Goal: Task Accomplishment & Management: Use online tool/utility

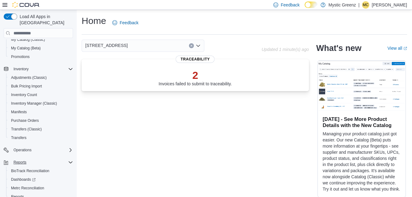
scroll to position [76, 0]
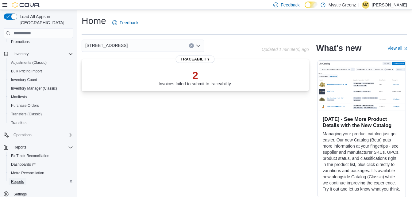
click at [20, 178] on span "Reports" at bounding box center [17, 181] width 13 height 7
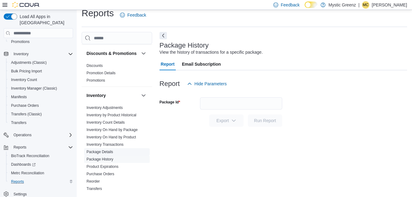
scroll to position [92, 0]
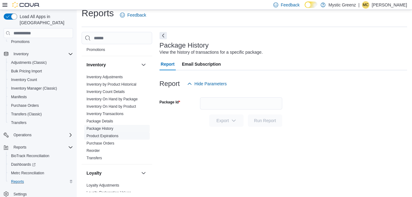
click at [109, 138] on link "Product Expirations" at bounding box center [103, 136] width 32 height 4
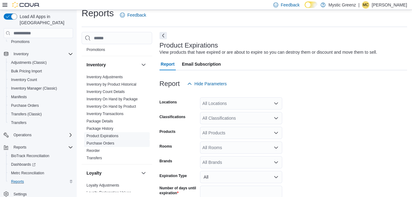
scroll to position [14, 0]
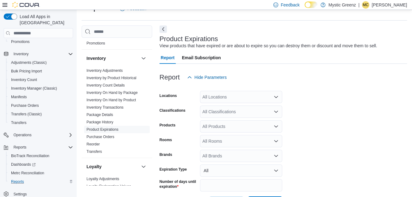
click at [207, 101] on div "All Locations" at bounding box center [241, 97] width 82 height 12
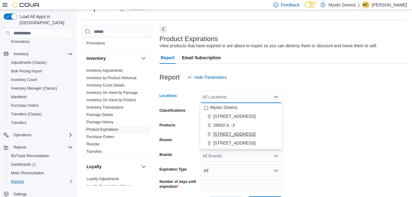
click at [220, 131] on span "360 S Green Mount Rd." at bounding box center [234, 134] width 42 height 6
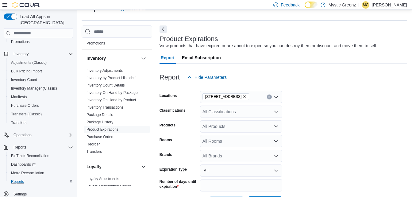
click at [306, 111] on form "Locations 360 S Green Mount Rd. Classifications All Classifications Products Al…" at bounding box center [284, 146] width 248 height 125
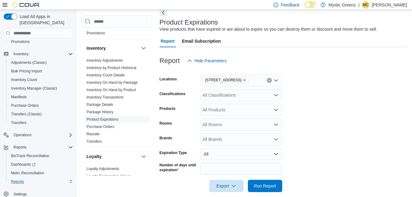
scroll to position [38, 0]
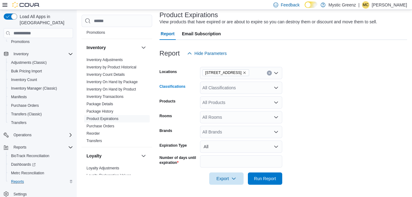
click at [239, 89] on div "All Classifications" at bounding box center [241, 88] width 82 height 12
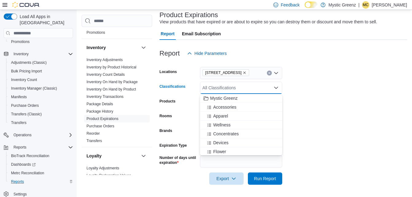
click at [305, 89] on form "Locations 360 S Green Mount Rd. Classifications All Classifications Combo box. …" at bounding box center [284, 122] width 248 height 125
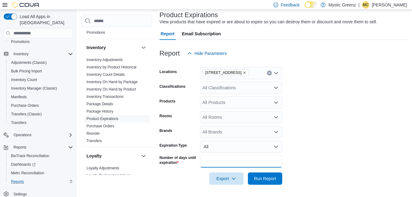
click at [217, 160] on input "**" at bounding box center [241, 161] width 82 height 12
drag, startPoint x: 214, startPoint y: 161, endPoint x: 204, endPoint y: 162, distance: 9.9
click at [204, 162] on input "**" at bounding box center [241, 161] width 82 height 12
type input "*"
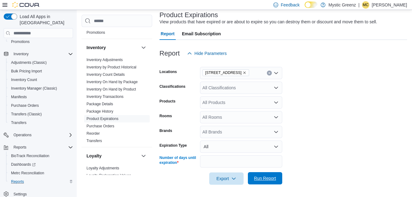
click at [255, 179] on span "Run Report" at bounding box center [265, 178] width 22 height 6
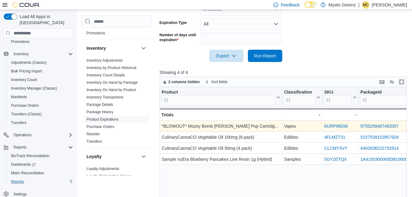
scroll to position [0, 21]
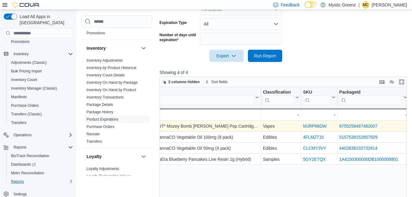
drag, startPoint x: 403, startPoint y: 128, endPoint x: 388, endPoint y: 130, distance: 14.6
click at [388, 130] on div "9755258487482007 - Package URL, column 4, row 1" at bounding box center [374, 126] width 72 height 11
drag, startPoint x: 384, startPoint y: 125, endPoint x: 340, endPoint y: 125, distance: 44.5
click at [340, 125] on div "9755258487482007" at bounding box center [374, 125] width 68 height 7
drag, startPoint x: 340, startPoint y: 125, endPoint x: 344, endPoint y: 127, distance: 5.4
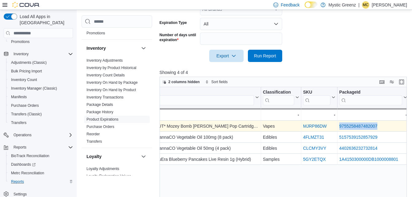
copy link "9755258487482007"
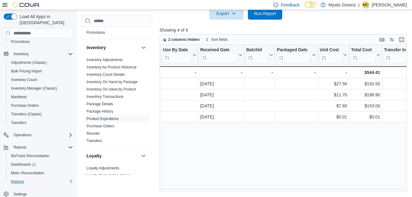
scroll to position [0, 593]
